Goal: Task Accomplishment & Management: Use online tool/utility

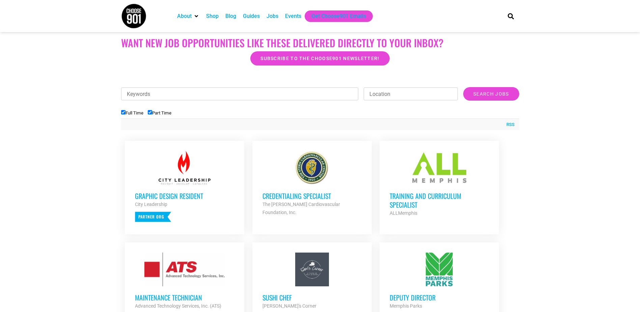
click at [150, 113] on input "Part Time" at bounding box center [150, 112] width 4 height 4
checkbox input "false"
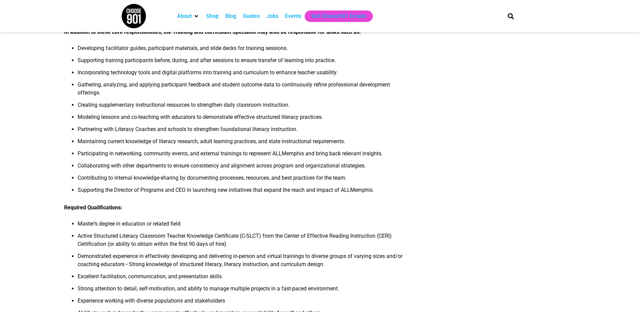
scroll to position [236, 0]
